Goal: Find specific page/section: Find specific page/section

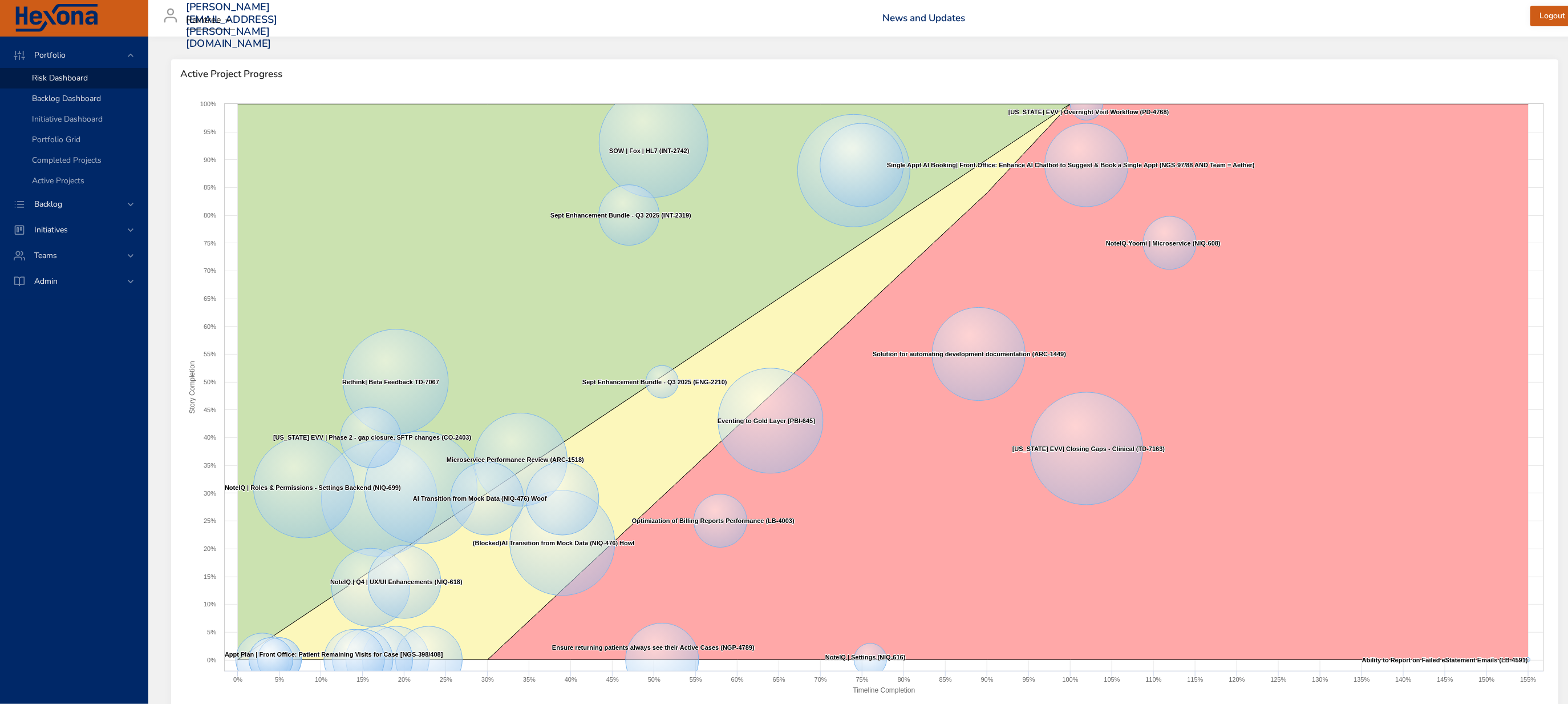
click at [49, 94] on span "Backlog Dashboard" at bounding box center [66, 98] width 69 height 11
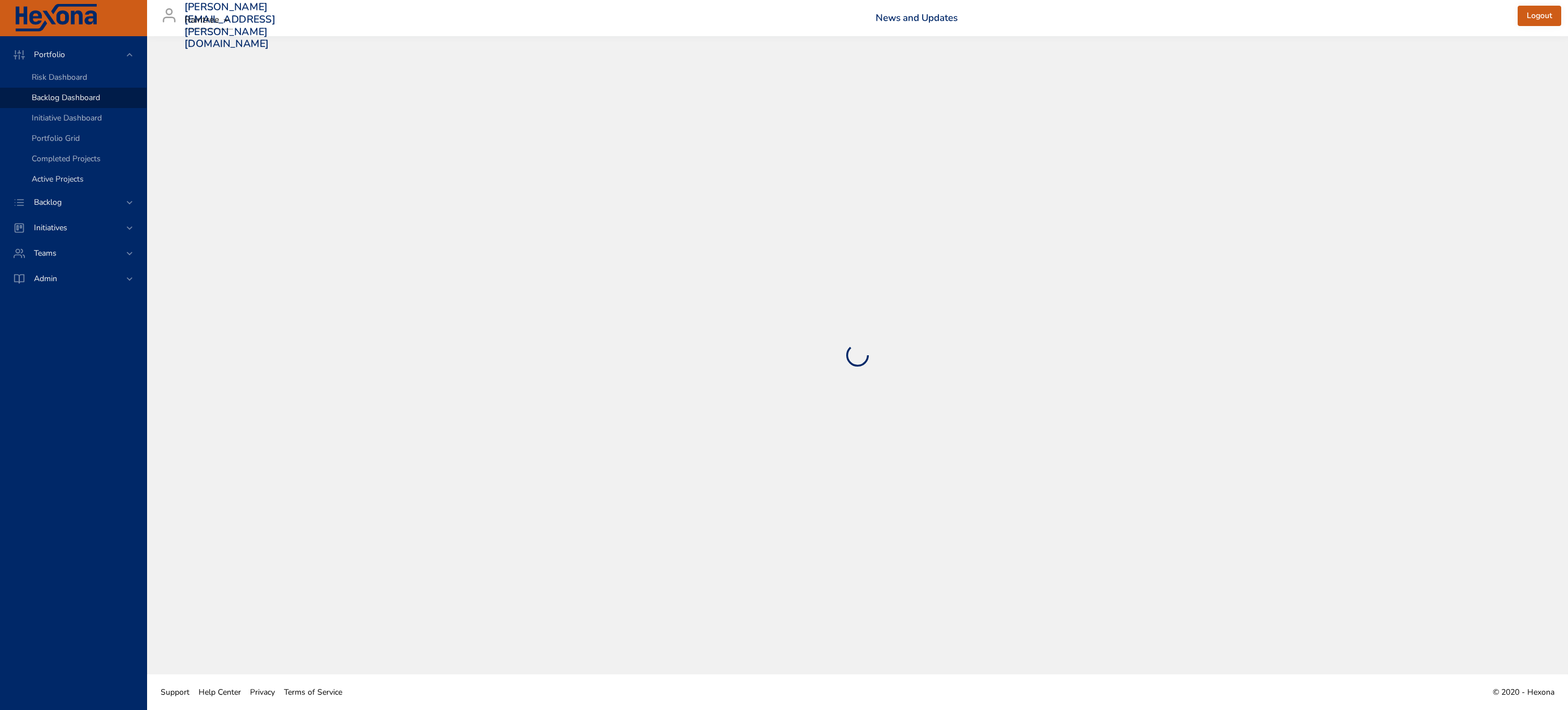
select select "***"
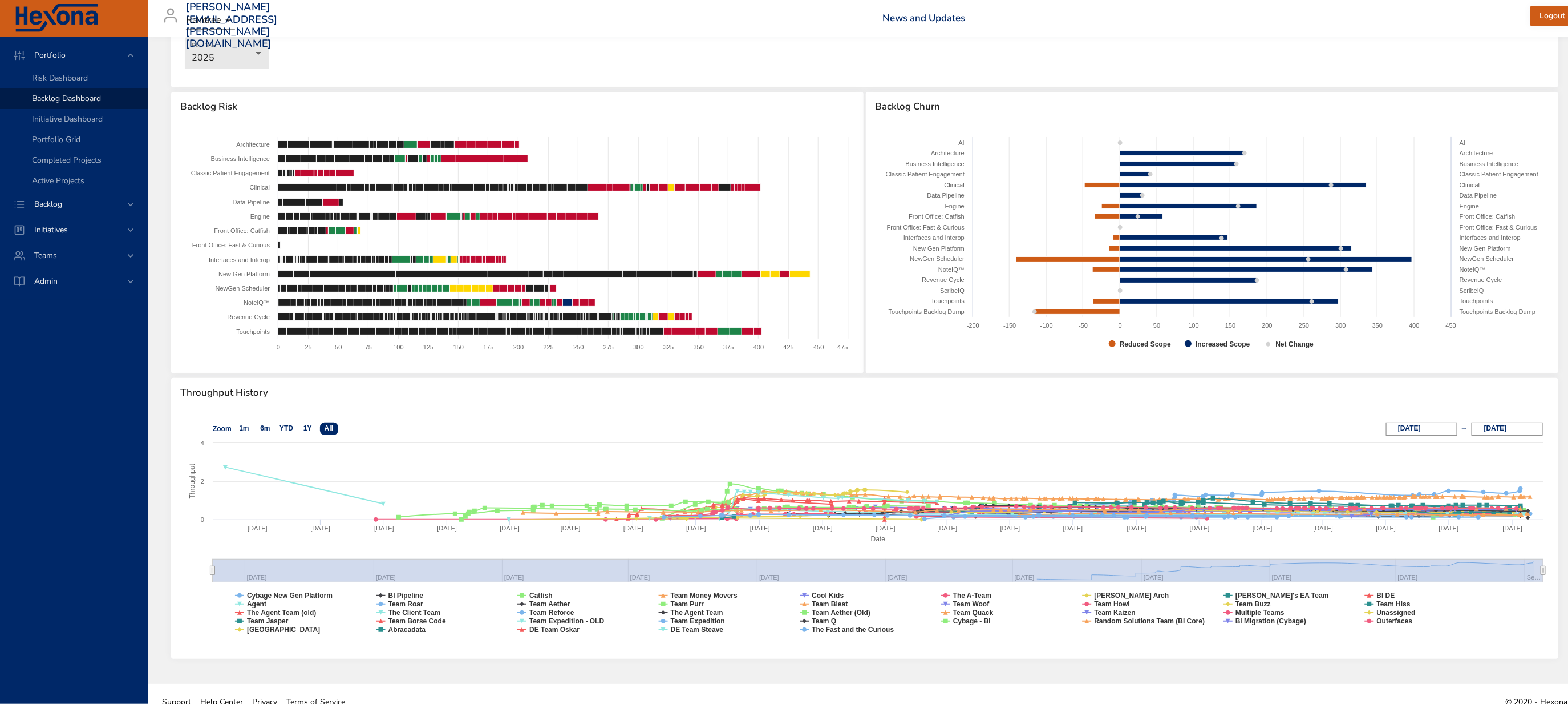
scroll to position [81, 0]
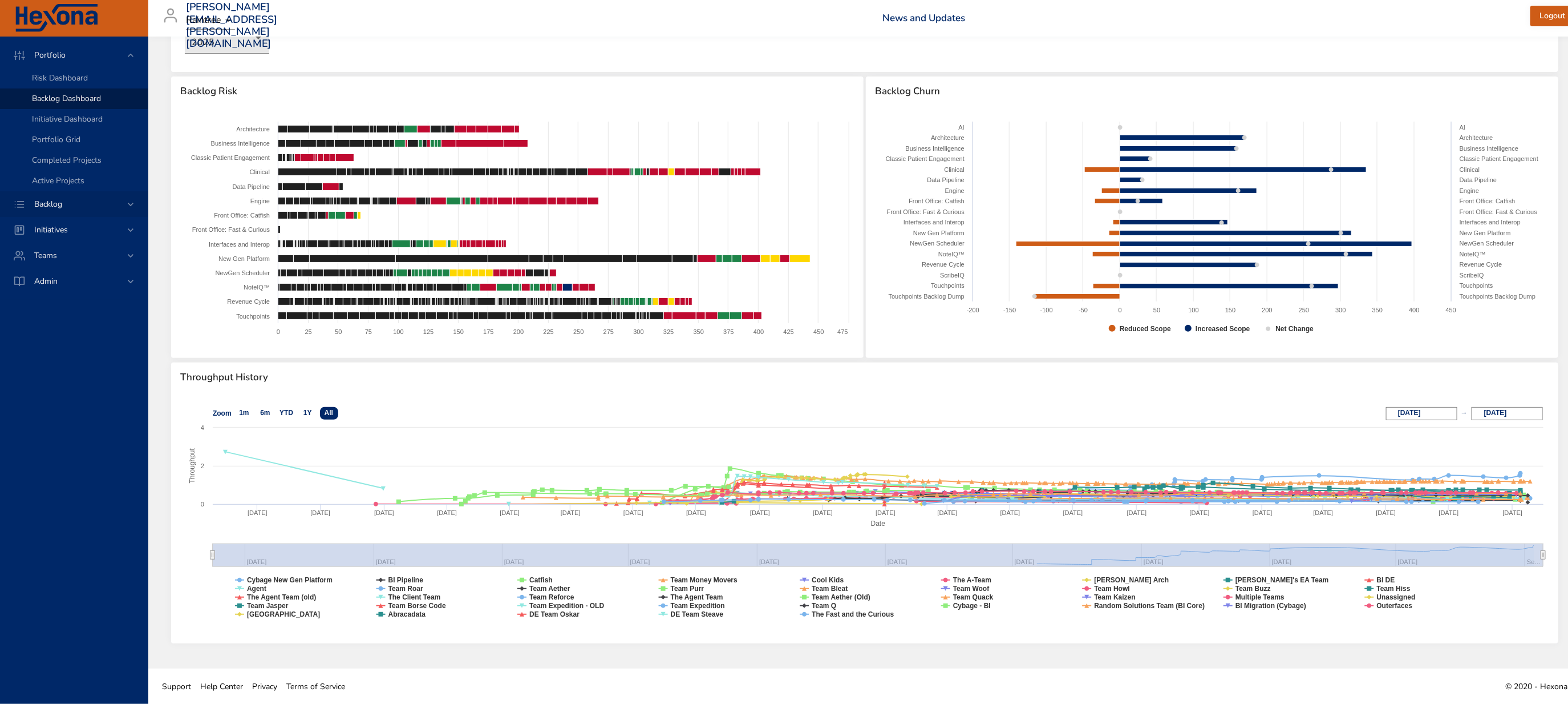
click at [70, 206] on span "Backlog" at bounding box center [48, 204] width 46 height 11
click at [56, 107] on span "Backlog Details" at bounding box center [59, 104] width 55 height 11
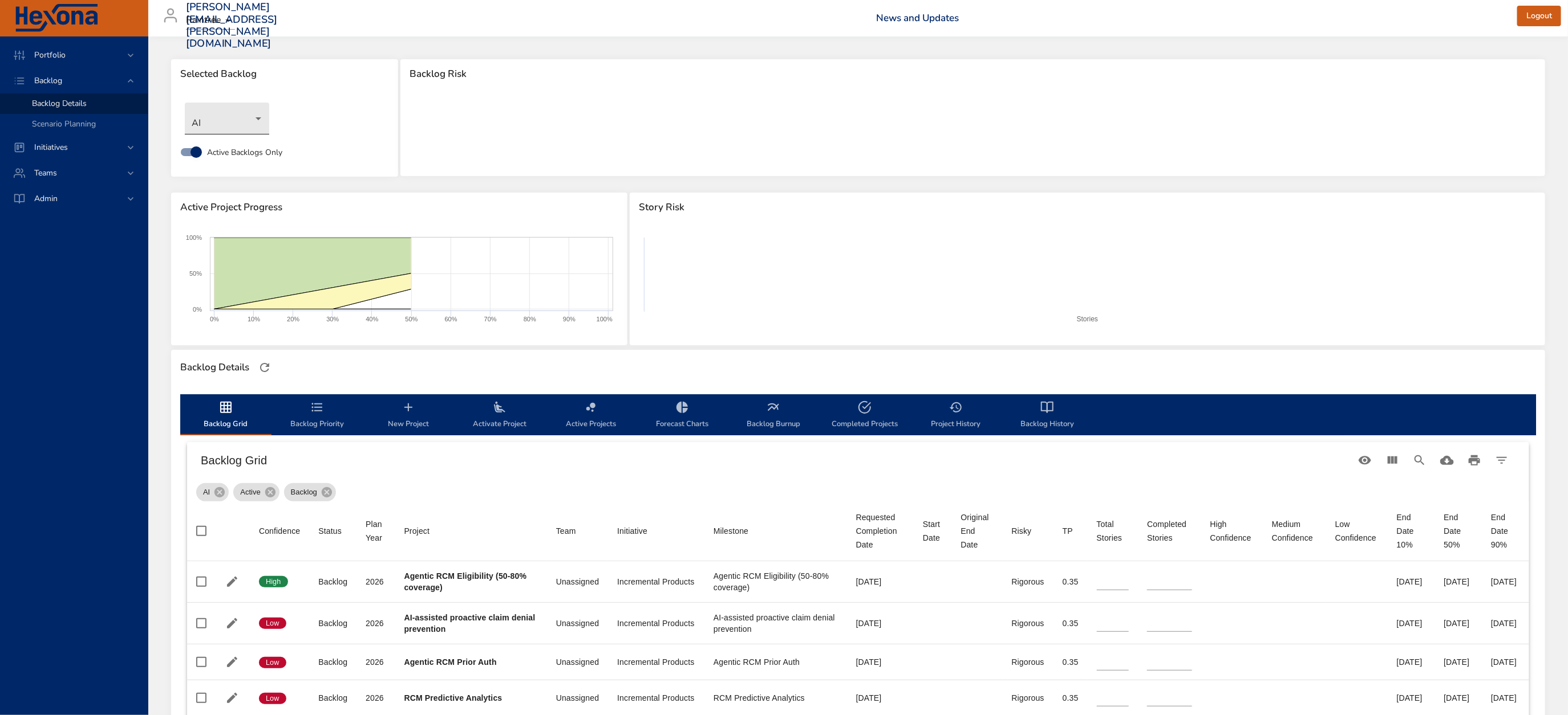
click at [238, 122] on body "Portfolio Backlog Backlog Details Scenario Planning Initiatives Teams [PERSON_N…" at bounding box center [784, 358] width 1568 height 715
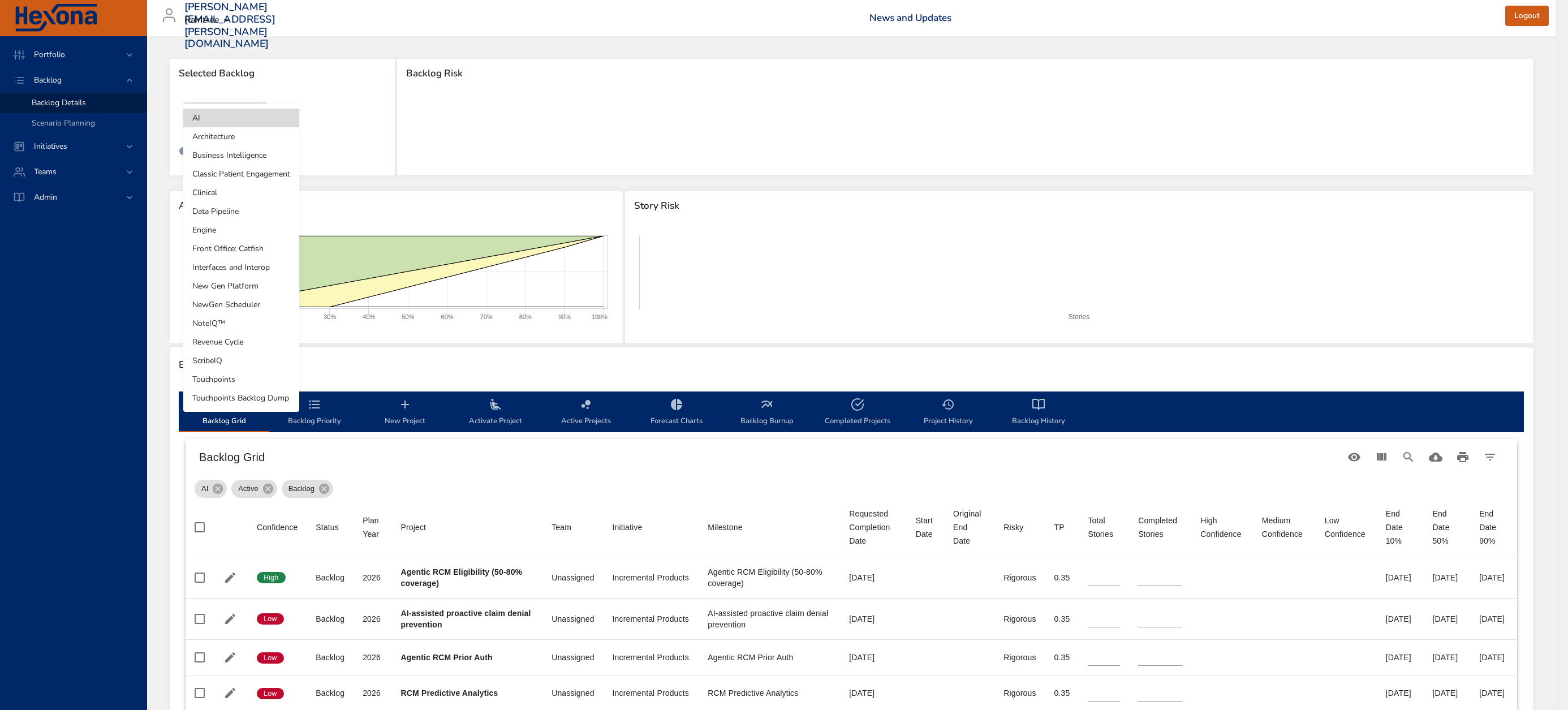
click at [230, 195] on li "Clinical" at bounding box center [241, 193] width 116 height 18
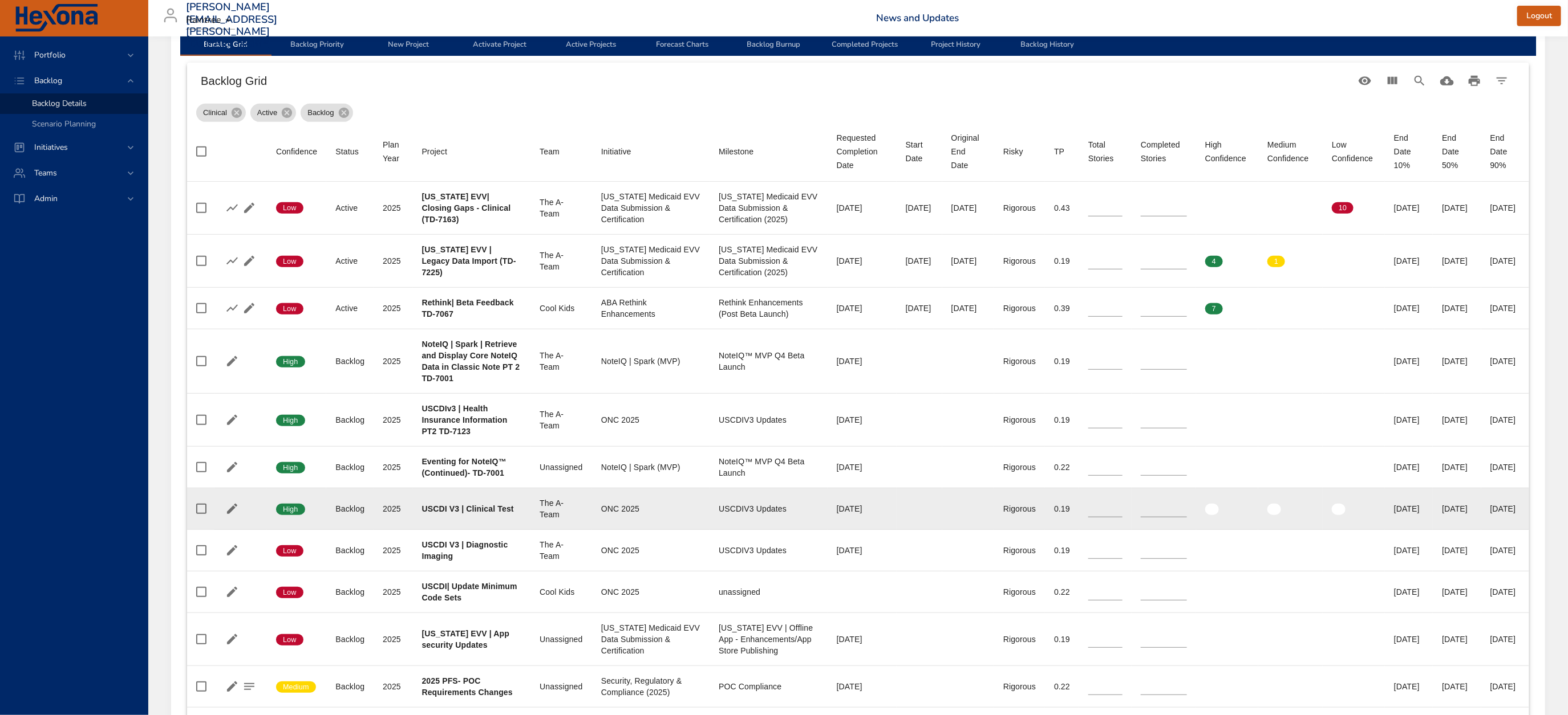
scroll to position [382, 0]
